Goal: Navigation & Orientation: Find specific page/section

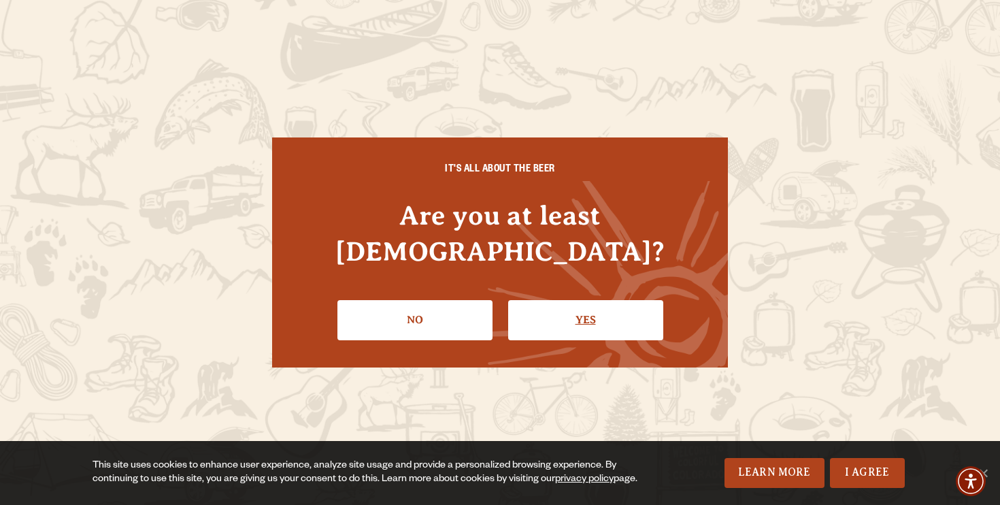
click at [553, 302] on link "Yes" at bounding box center [585, 319] width 155 height 39
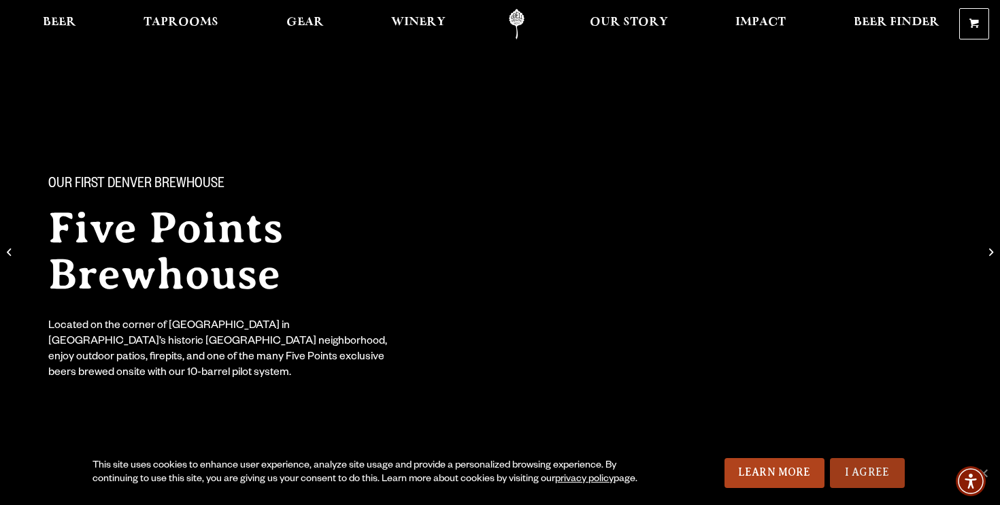
click at [862, 463] on link "I Agree" at bounding box center [867, 473] width 75 height 30
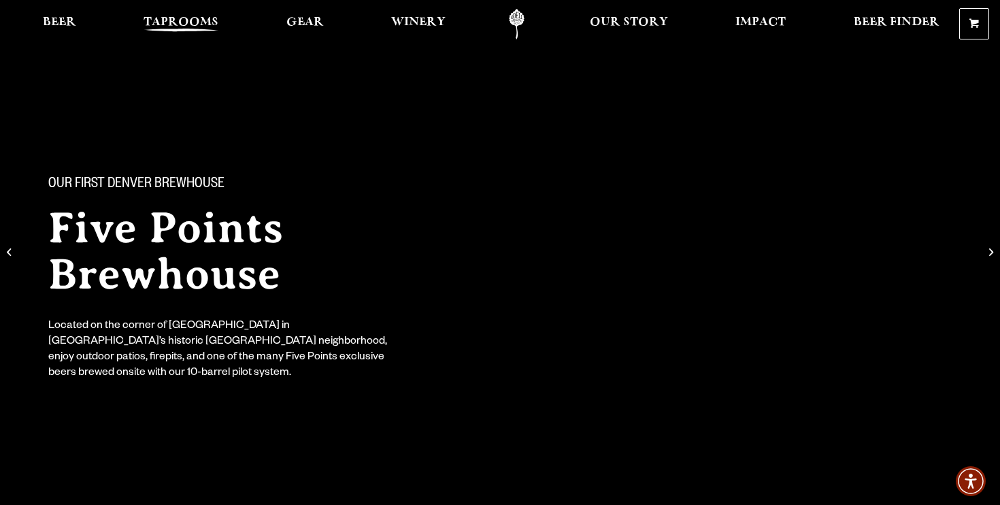
click at [213, 20] on span "Taprooms" at bounding box center [181, 22] width 75 height 11
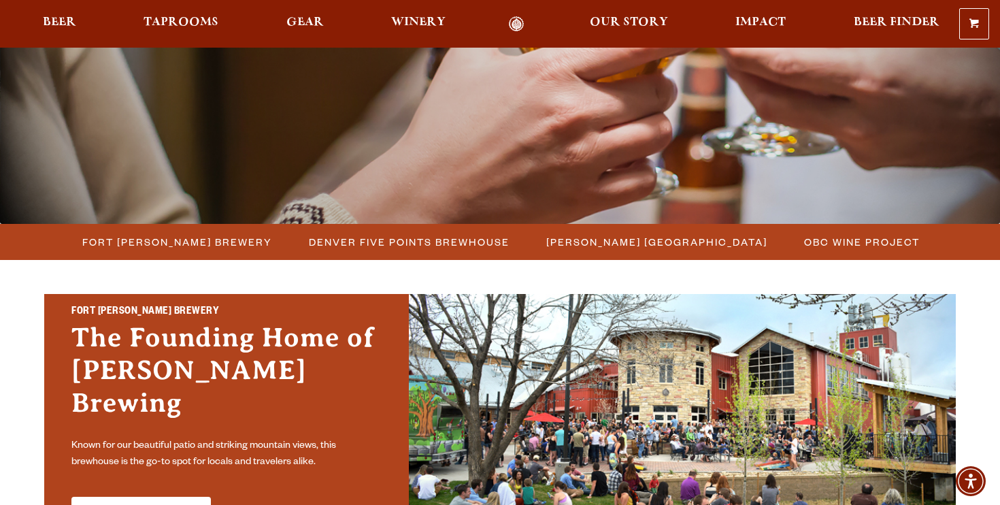
scroll to position [257, 0]
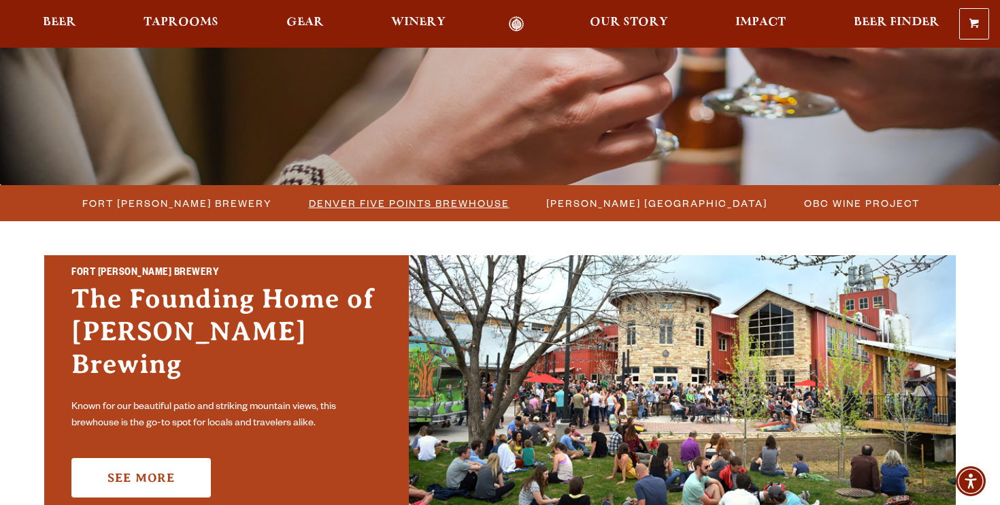
click at [460, 203] on span "Denver Five Points Brewhouse" at bounding box center [409, 203] width 201 height 20
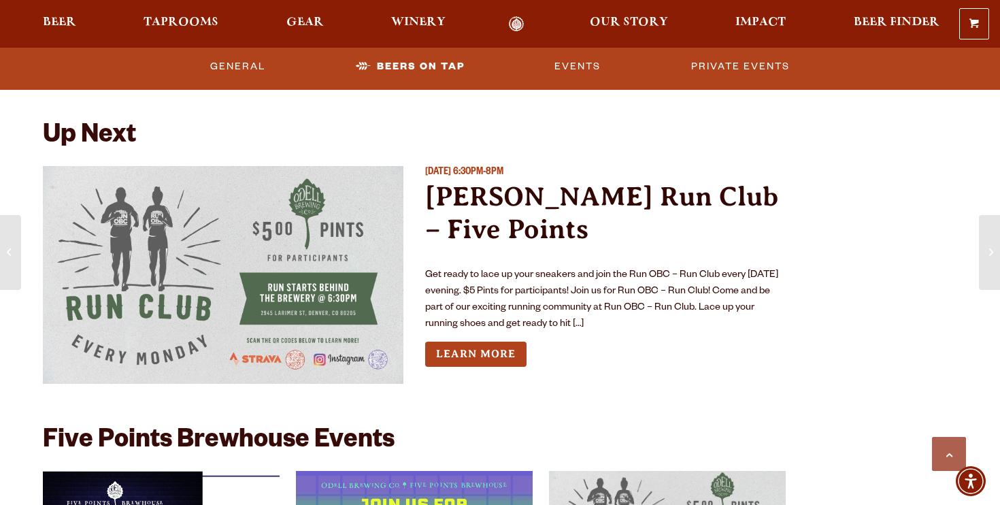
scroll to position [3929, 0]
